Goal: Task Accomplishment & Management: Complete application form

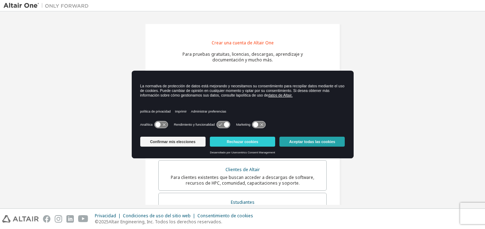
click at [303, 140] on font "Aceptar todas las cookies" at bounding box center [313, 142] width 46 height 4
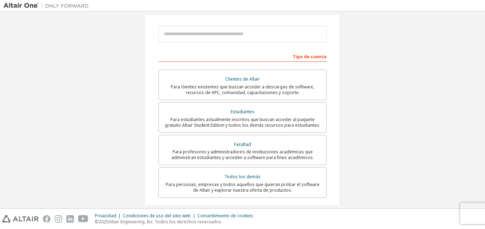
scroll to position [107, 0]
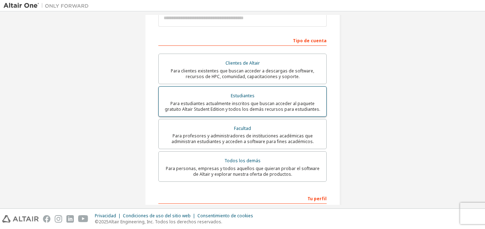
click at [271, 94] on div "Estudiantes" at bounding box center [242, 96] width 159 height 10
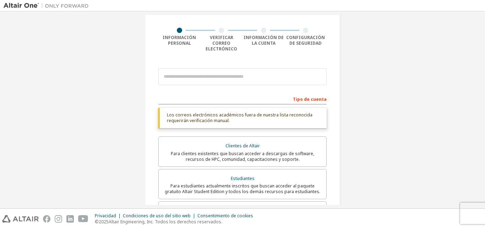
scroll to position [36, 0]
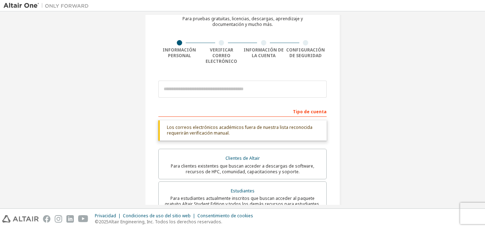
click at [302, 109] on font "Tipo de cuenta" at bounding box center [310, 112] width 34 height 6
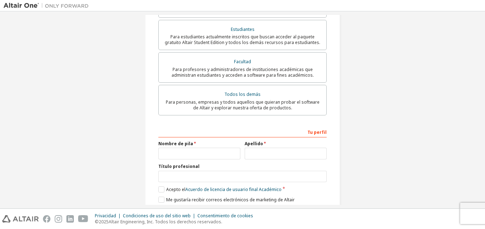
scroll to position [213, 0]
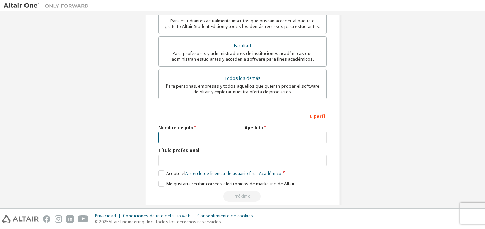
click at [199, 132] on input "text" at bounding box center [199, 138] width 82 height 12
click at [123, 92] on div "Crear una cuenta de Altair One Para pruebas gratuitas, licencias, descargas, ap…" at bounding box center [243, 8] width 478 height 413
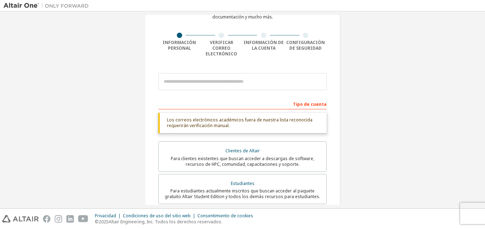
scroll to position [0, 0]
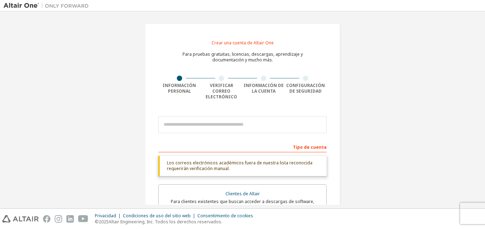
click at [179, 141] on div "Tipo de cuenta" at bounding box center [242, 146] width 168 height 11
click at [177, 141] on div "Tipo de cuenta" at bounding box center [242, 146] width 168 height 11
drag, startPoint x: 209, startPoint y: 134, endPoint x: 196, endPoint y: 128, distance: 13.8
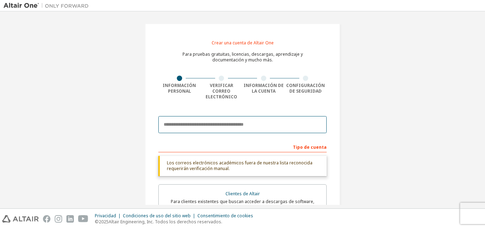
click at [194, 120] on input "email" at bounding box center [242, 124] width 168 height 17
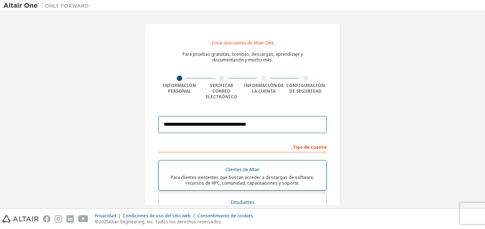
scroll to position [36, 0]
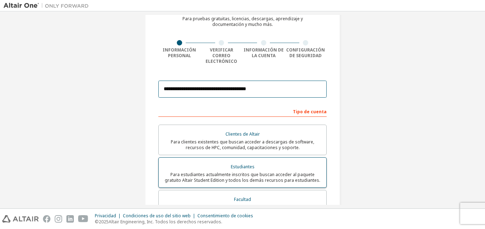
type input "**********"
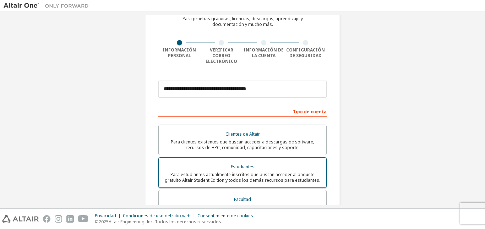
click at [295, 164] on div "Estudiantes" at bounding box center [242, 167] width 159 height 10
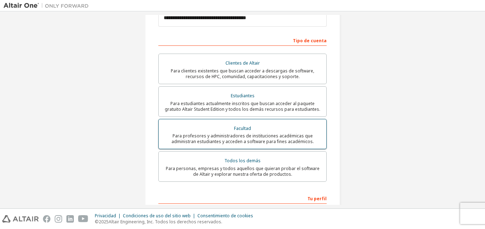
scroll to position [178, 0]
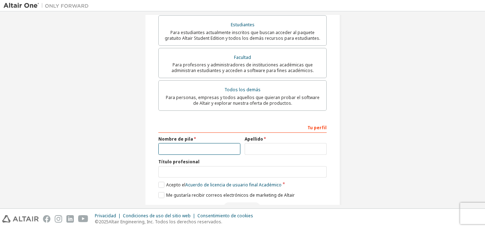
click at [199, 143] on input "text" at bounding box center [199, 149] width 82 height 12
type input "**********"
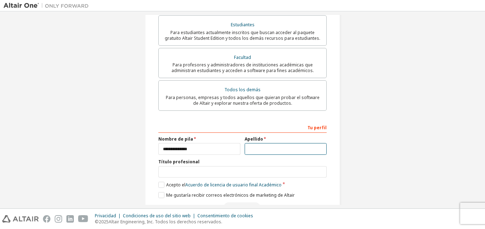
click at [251, 143] on input "text" at bounding box center [286, 149] width 82 height 12
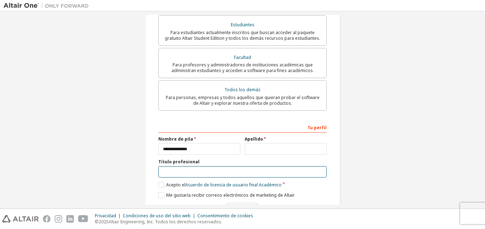
click at [205, 166] on input "text" at bounding box center [242, 172] width 168 height 12
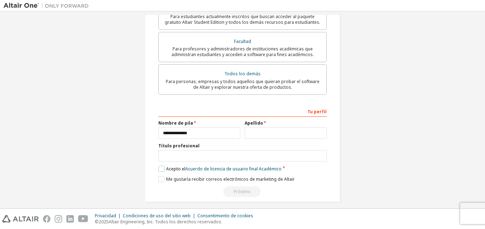
click at [166, 166] on font "Acepto el" at bounding box center [175, 169] width 19 height 6
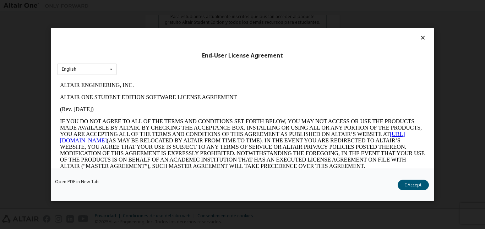
scroll to position [0, 0]
click at [421, 38] on icon at bounding box center [423, 37] width 7 height 6
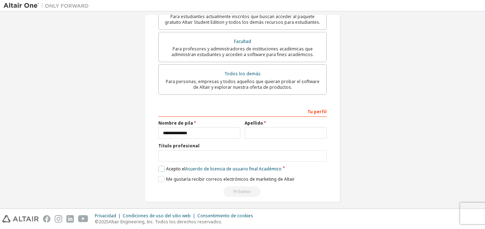
click at [161, 166] on label "Acepto el Acuerdo de licencia de usuario final Académico" at bounding box center [219, 169] width 123 height 6
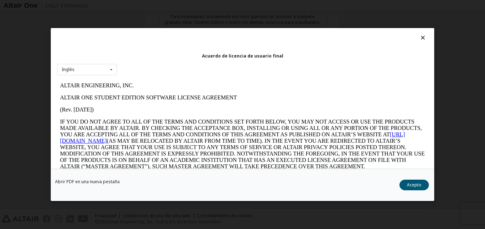
click at [410, 185] on font "Acepto" at bounding box center [414, 185] width 15 height 6
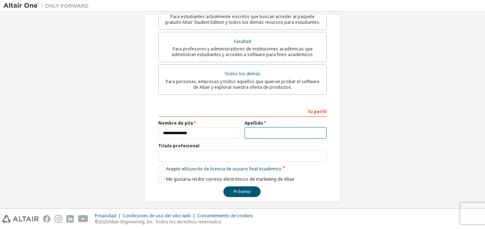
click at [245, 128] on input "text" at bounding box center [286, 133] width 82 height 12
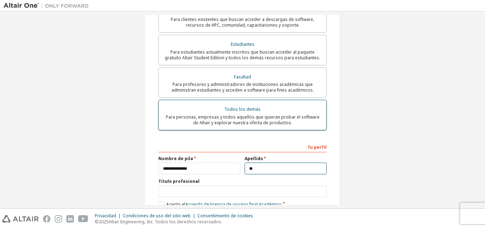
scroll to position [194, 0]
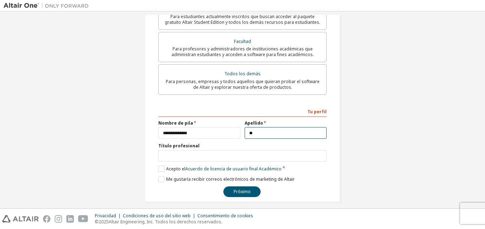
click at [267, 127] on input "**" at bounding box center [286, 133] width 82 height 12
type input "**********"
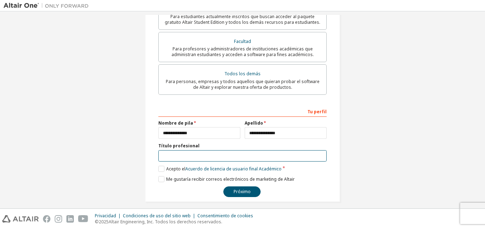
click at [179, 150] on input "text" at bounding box center [242, 156] width 168 height 12
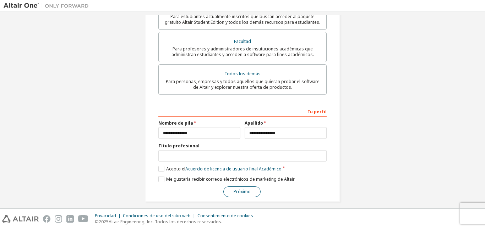
click at [242, 189] on font "Próximo" at bounding box center [242, 192] width 17 height 6
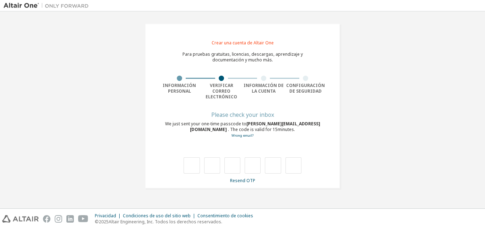
scroll to position [0, 0]
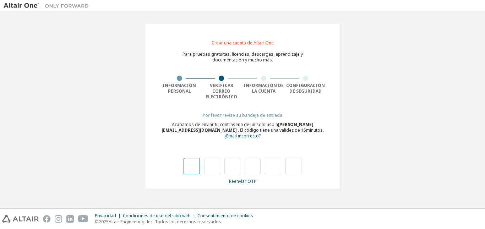
type input "*"
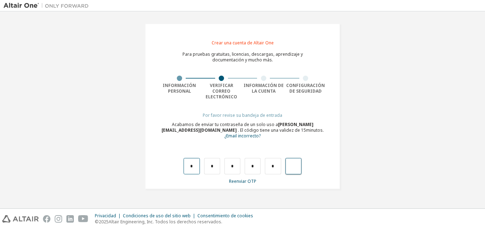
type input "*"
